Goal: Task Accomplishment & Management: Use online tool/utility

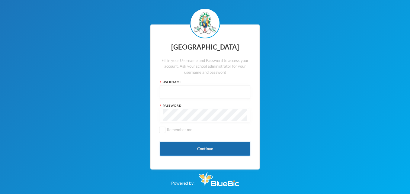
type input "glh25cs27"
click at [208, 149] on button "Continue" at bounding box center [205, 149] width 91 height 14
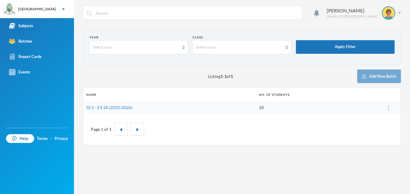
click at [208, 149] on div "Ashaolu Korede [EMAIL_ADDRESS][DOMAIN_NAME] Year Select year Class Select class…" at bounding box center [242, 97] width 336 height 194
click at [116, 108] on link "SS 2 - S S 2A (2025/2026)" at bounding box center [109, 107] width 46 height 5
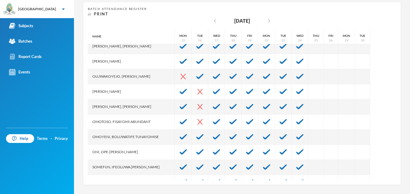
scroll to position [249, 0]
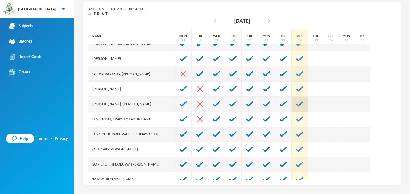
click at [296, 104] on img at bounding box center [299, 103] width 7 height 5
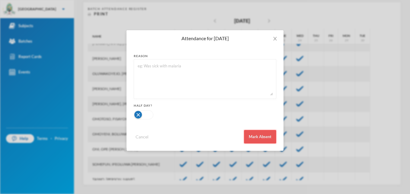
click at [264, 138] on button "Mark Absent" at bounding box center [260, 137] width 32 height 14
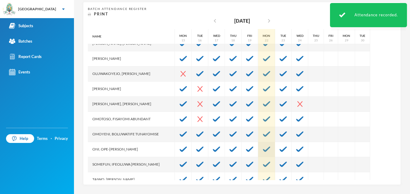
click at [263, 144] on div at bounding box center [266, 149] width 17 height 15
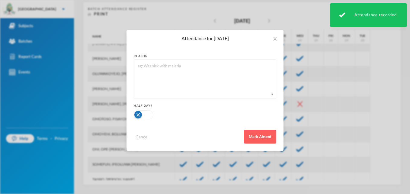
click at [326, 131] on div "Attendance for [DATE] reason Half Day? Cancel Mark Absent" at bounding box center [205, 97] width 410 height 194
click at [276, 39] on icon "icon: close" at bounding box center [274, 39] width 3 height 4
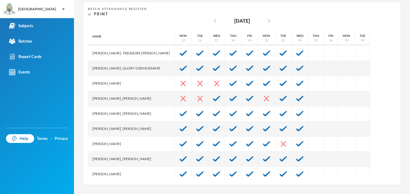
scroll to position [125, 0]
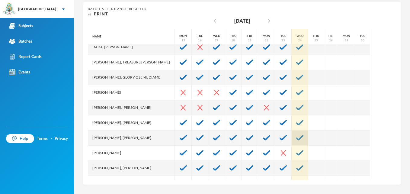
click at [296, 137] on img at bounding box center [299, 137] width 7 height 5
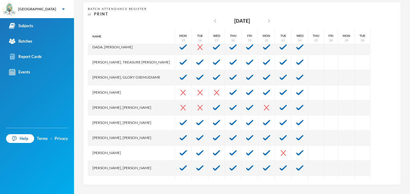
click at [0, 0] on div at bounding box center [0, 0] width 0 height 0
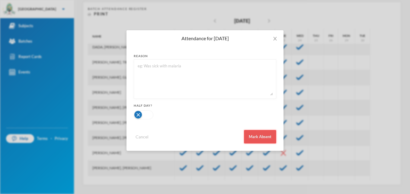
click at [263, 135] on button "Mark Absent" at bounding box center [260, 137] width 32 height 14
